Goal: Find contact information: Find contact information

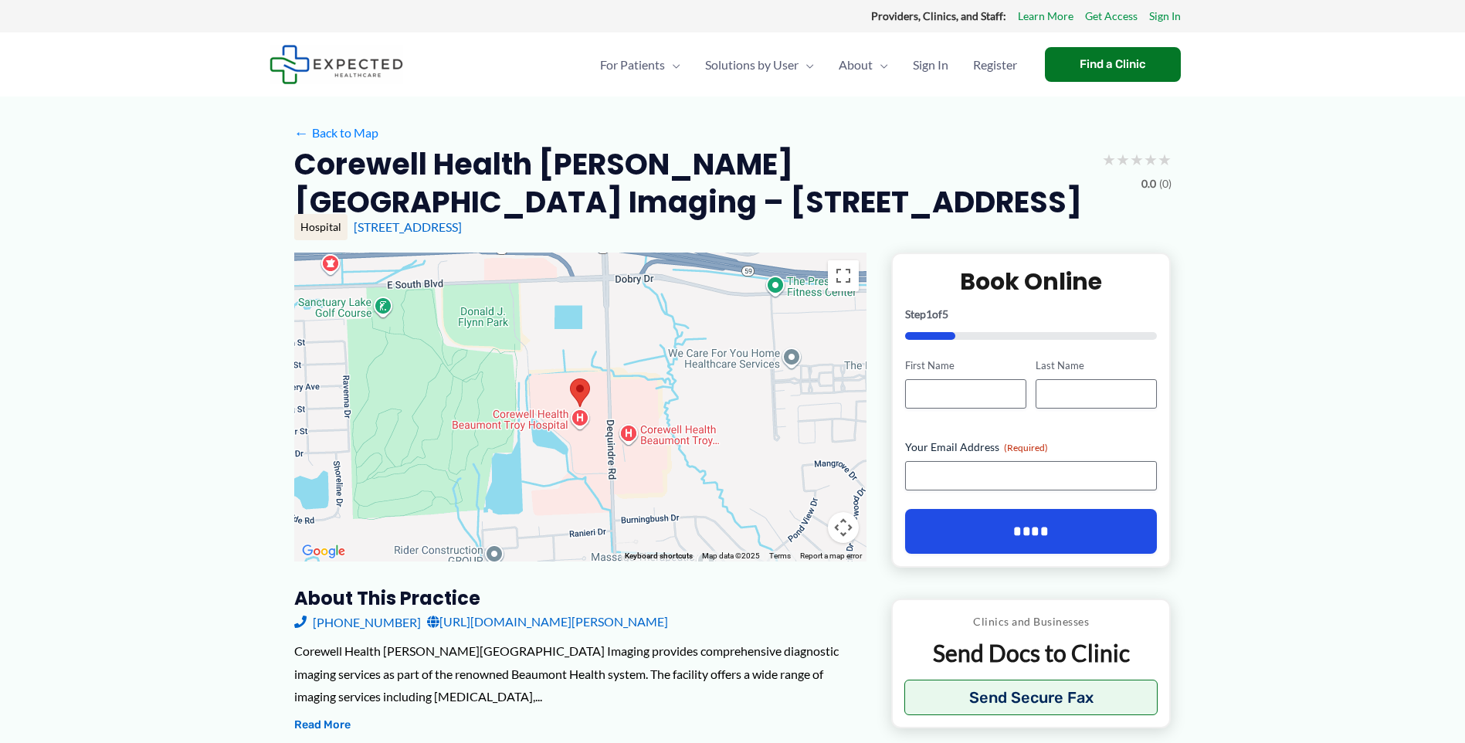
scroll to position [77, 0]
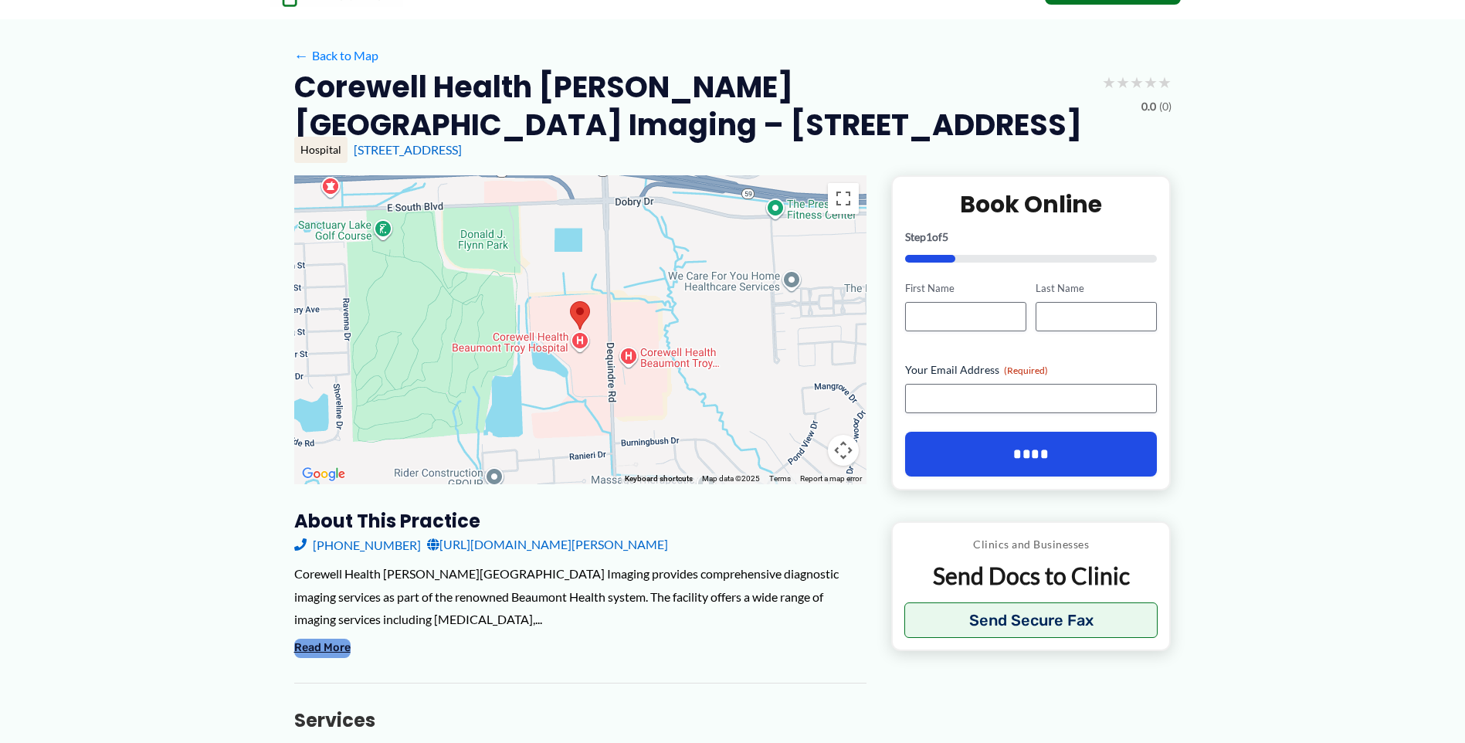
click at [302, 649] on button "Read More" at bounding box center [322, 648] width 56 height 19
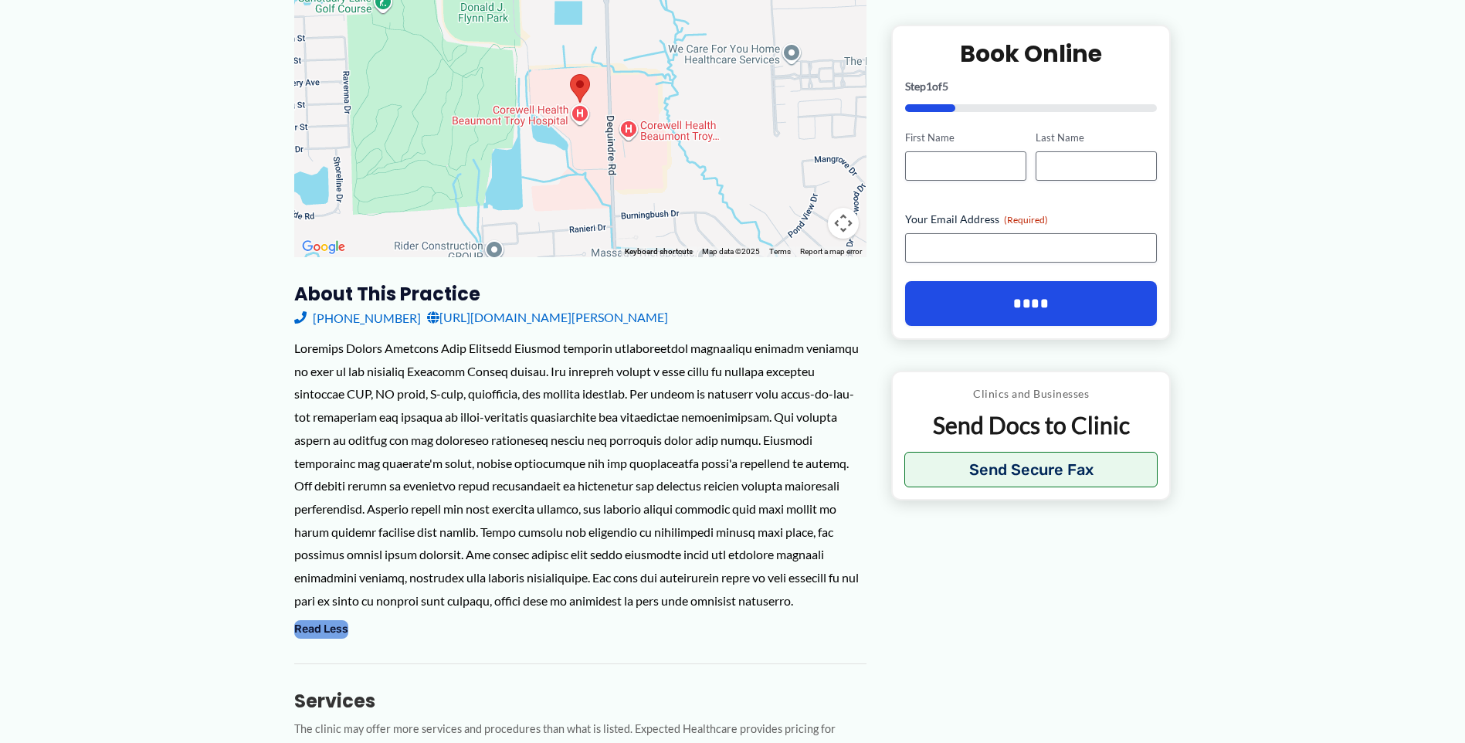
scroll to position [309, 0]
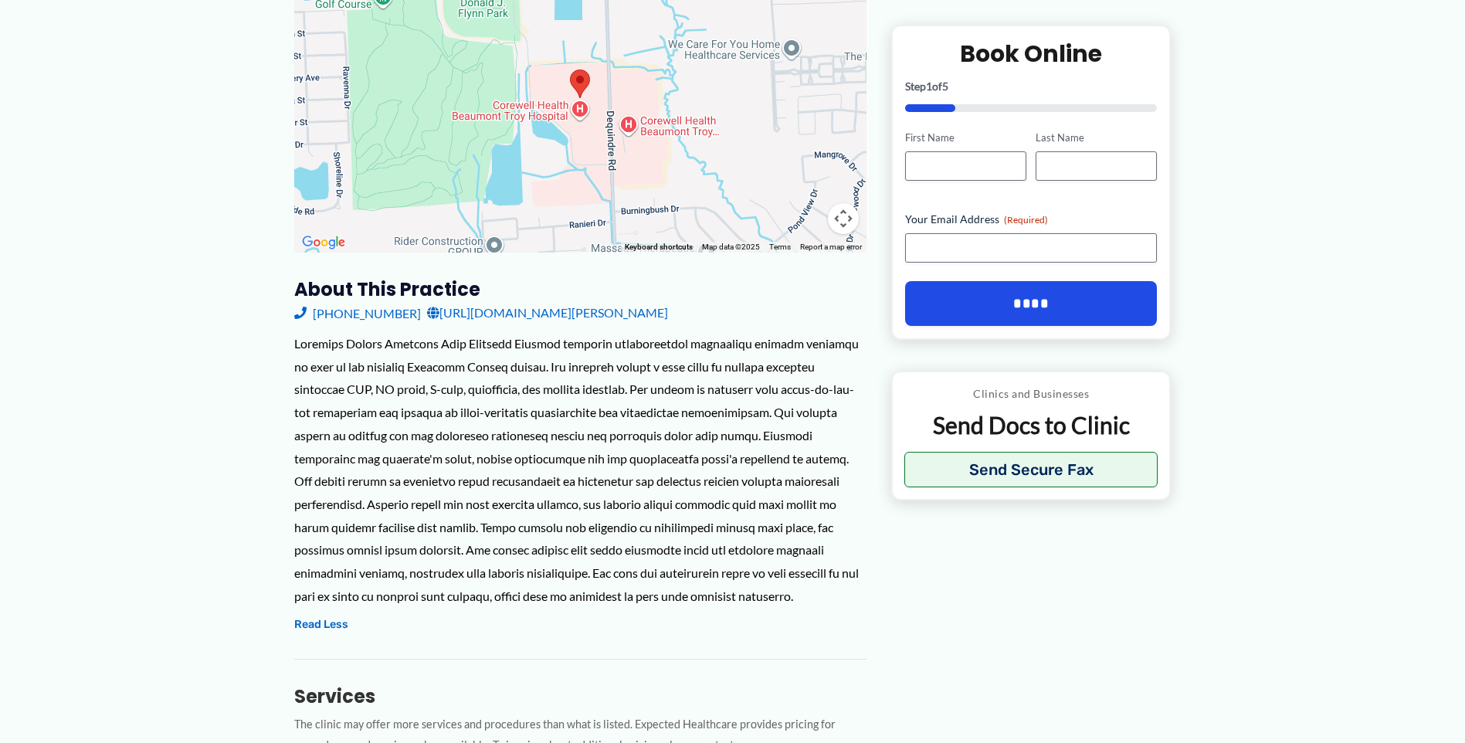
click at [361, 314] on link "[PHONE_NUMBER]" at bounding box center [357, 312] width 127 height 23
click at [540, 317] on link "[URL][DOMAIN_NAME][PERSON_NAME]" at bounding box center [547, 312] width 241 height 23
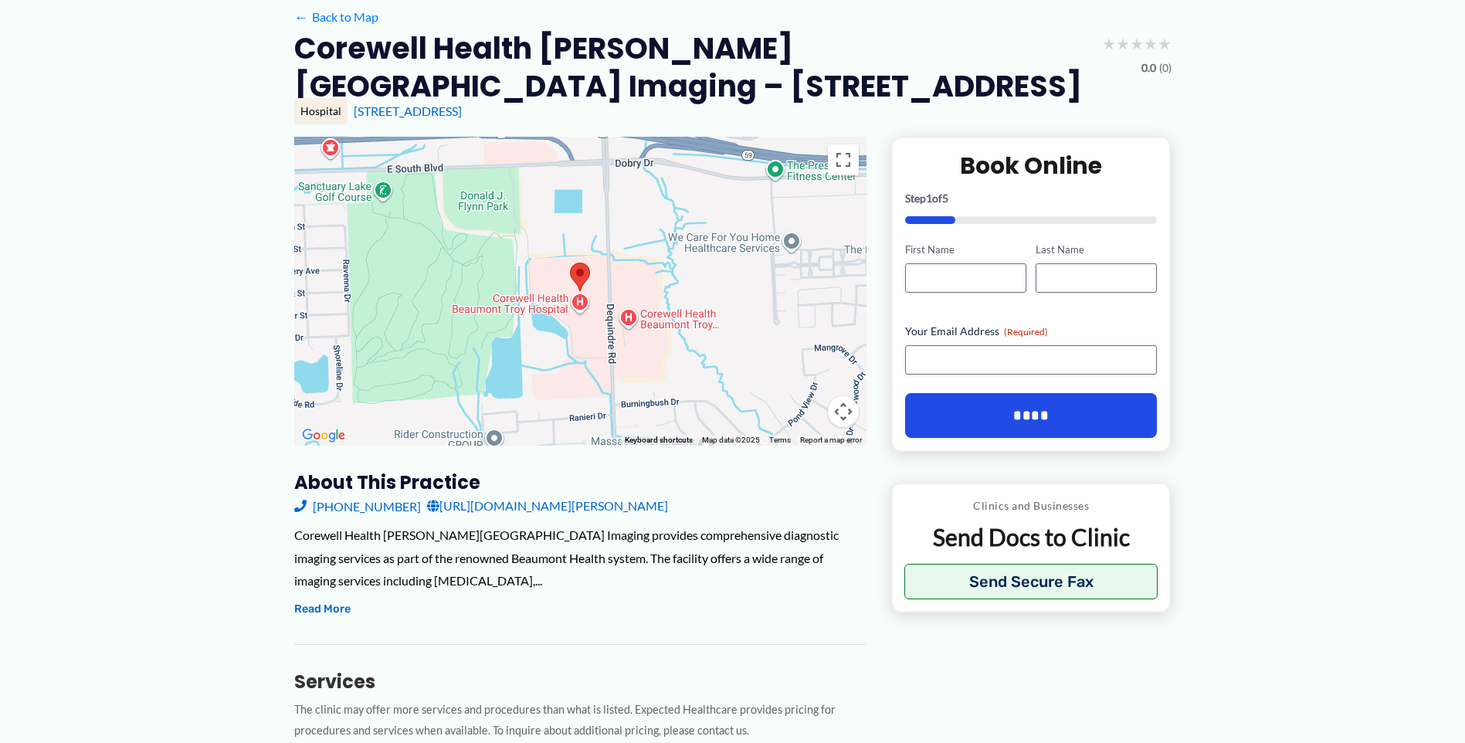
scroll to position [77, 0]
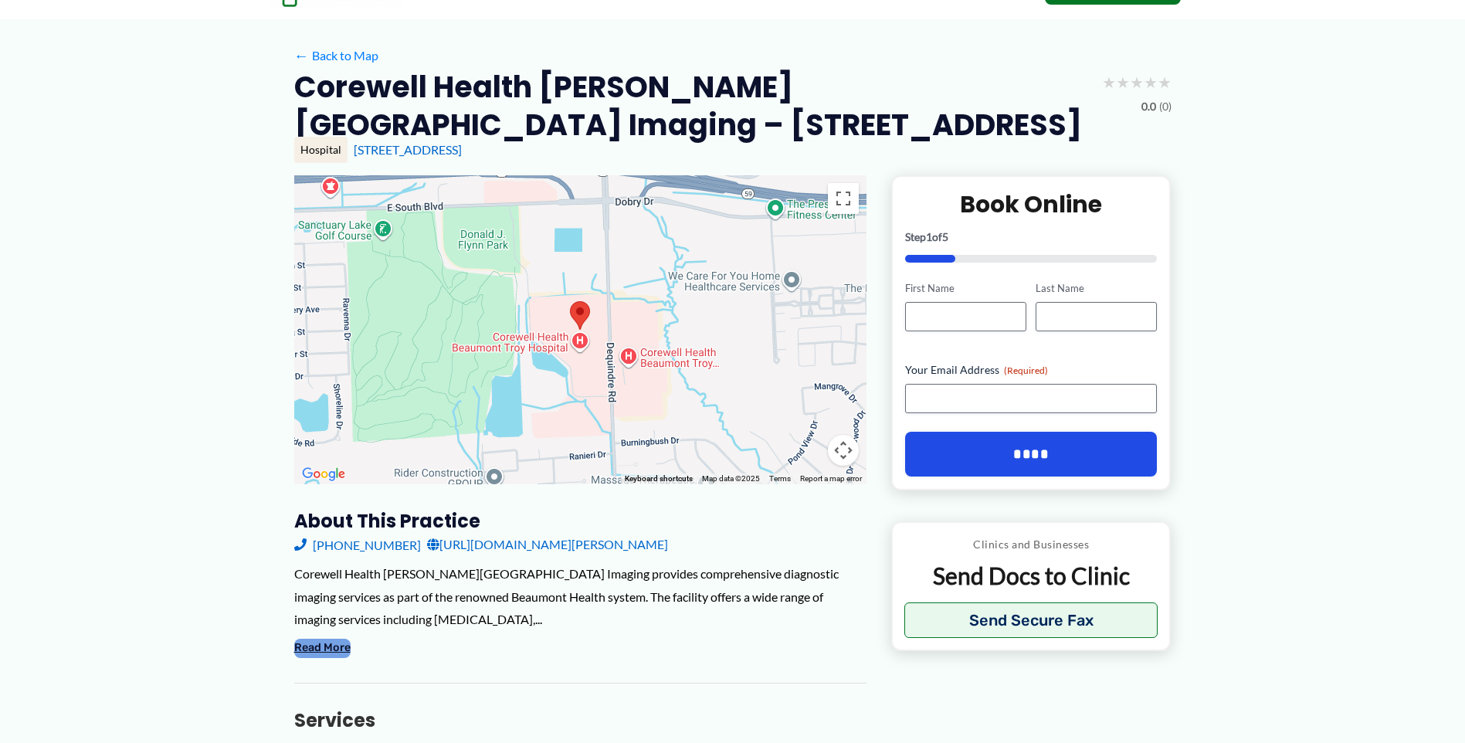
click at [340, 651] on button "Read More" at bounding box center [322, 648] width 56 height 19
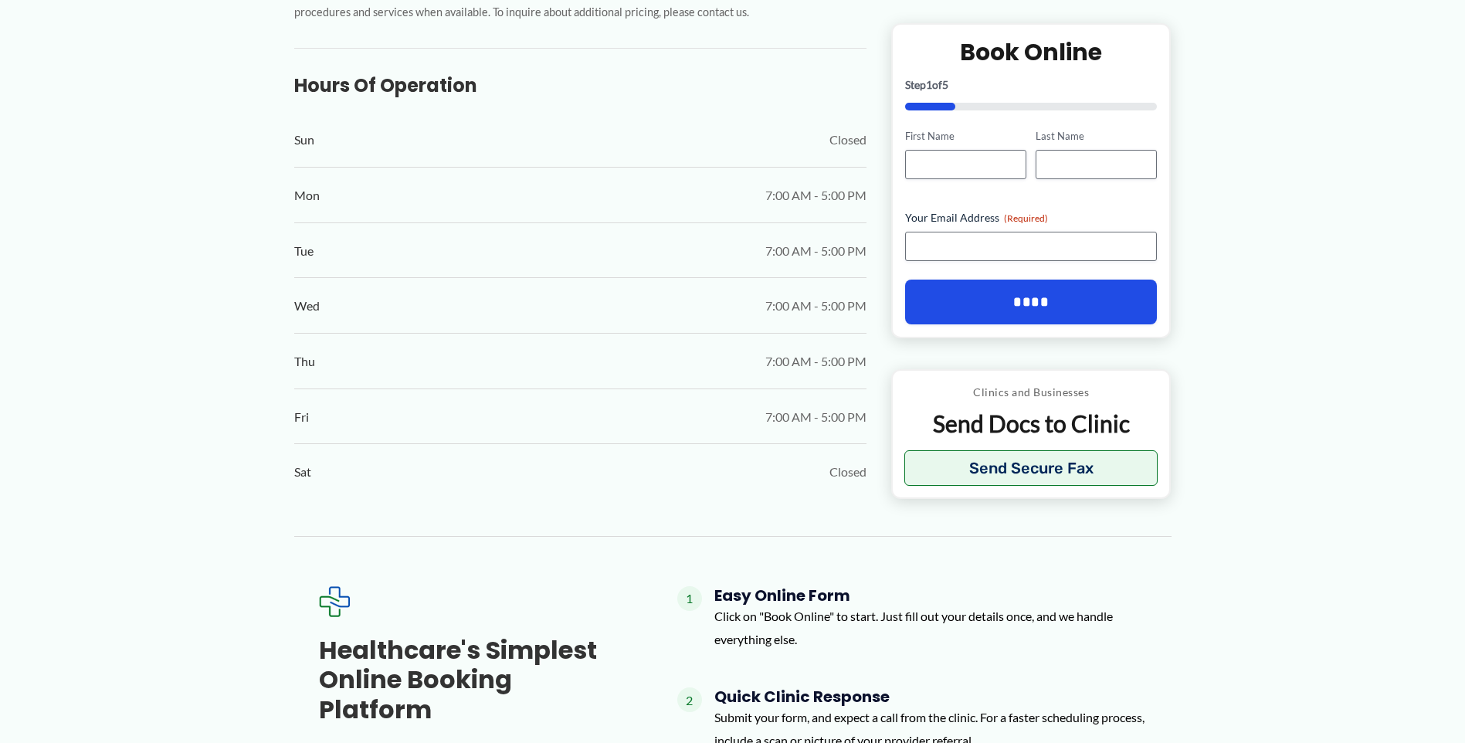
scroll to position [1081, 0]
